Goal: Check status

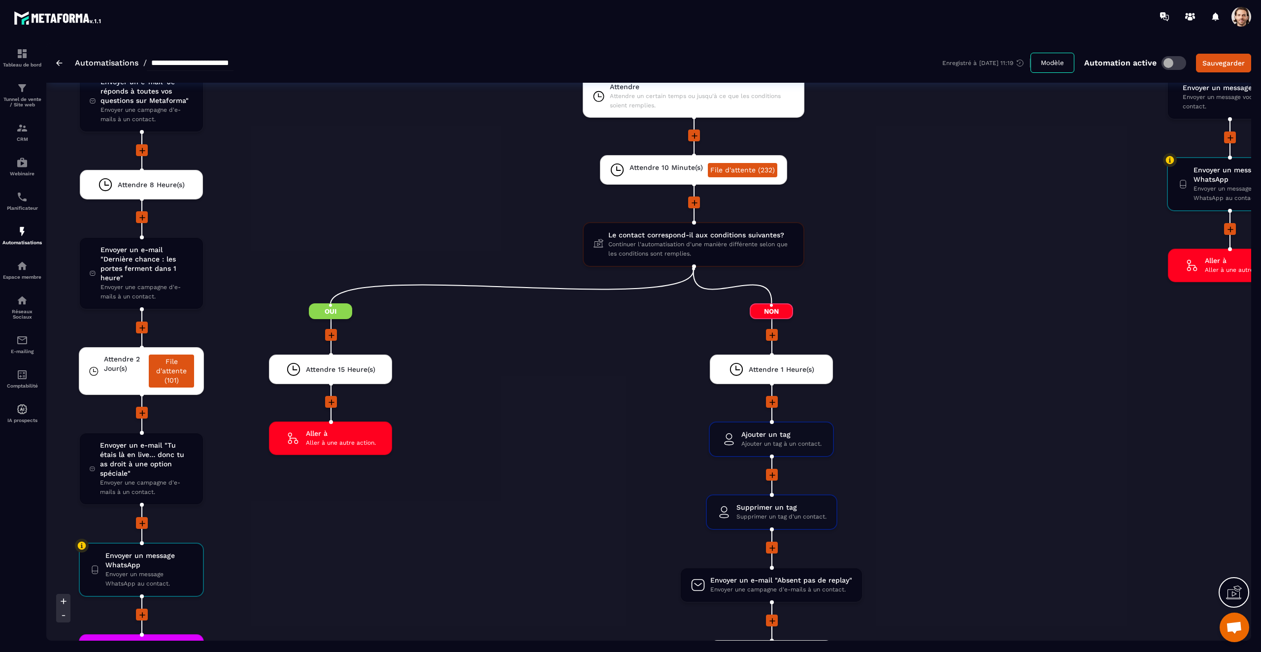
scroll to position [2696, 0]
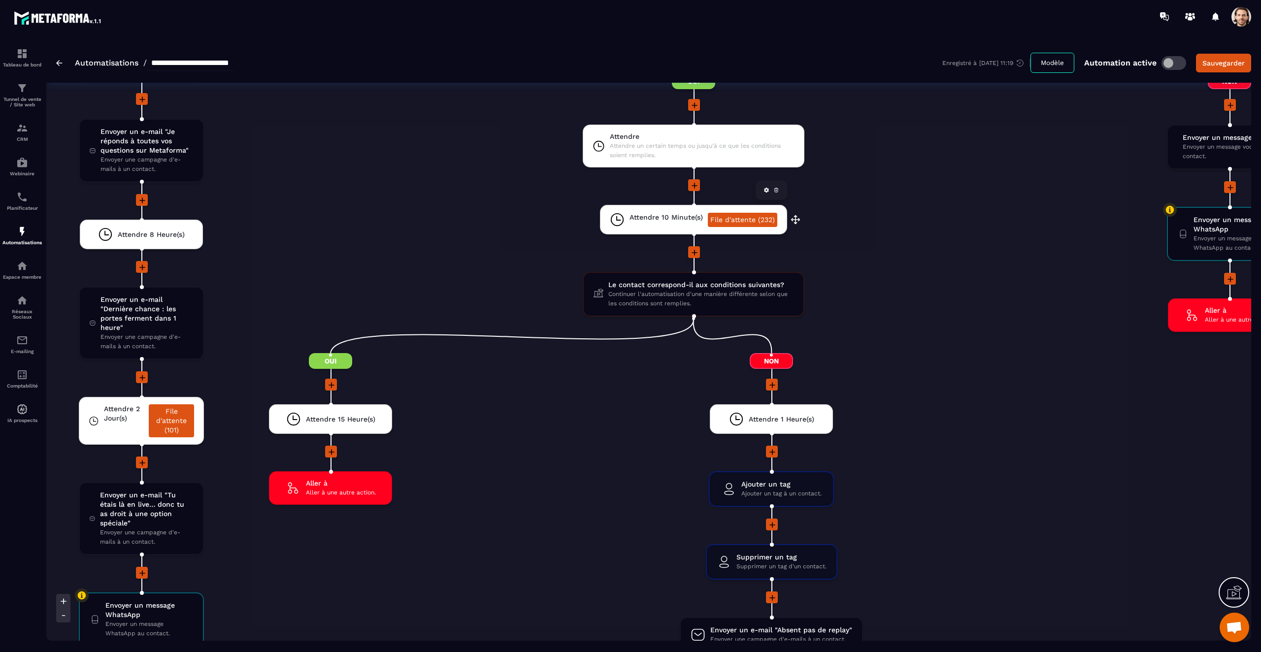
click at [730, 224] on link "File d'attente (232)" at bounding box center [742, 220] width 69 height 14
click at [182, 424] on link "File d'attente (101)" at bounding box center [171, 421] width 45 height 33
click at [166, 424] on link "File d'attente (101)" at bounding box center [171, 421] width 45 height 33
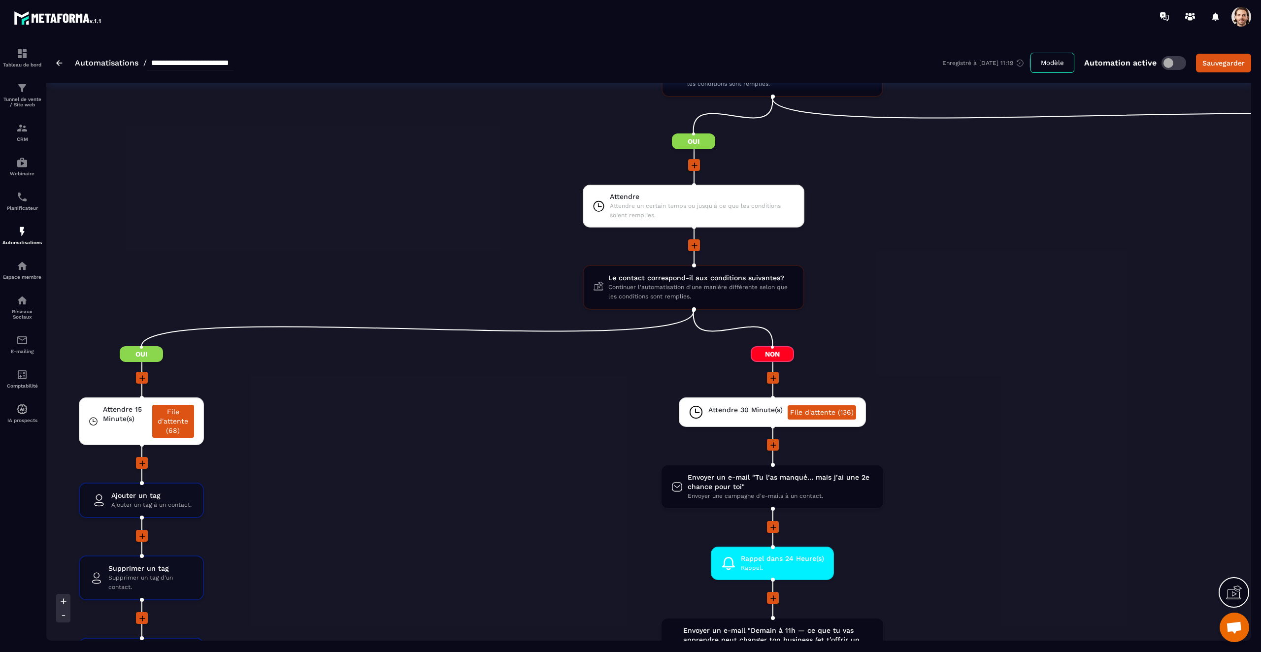
scroll to position [1304, 0]
